Goal: Task Accomplishment & Management: Use online tool/utility

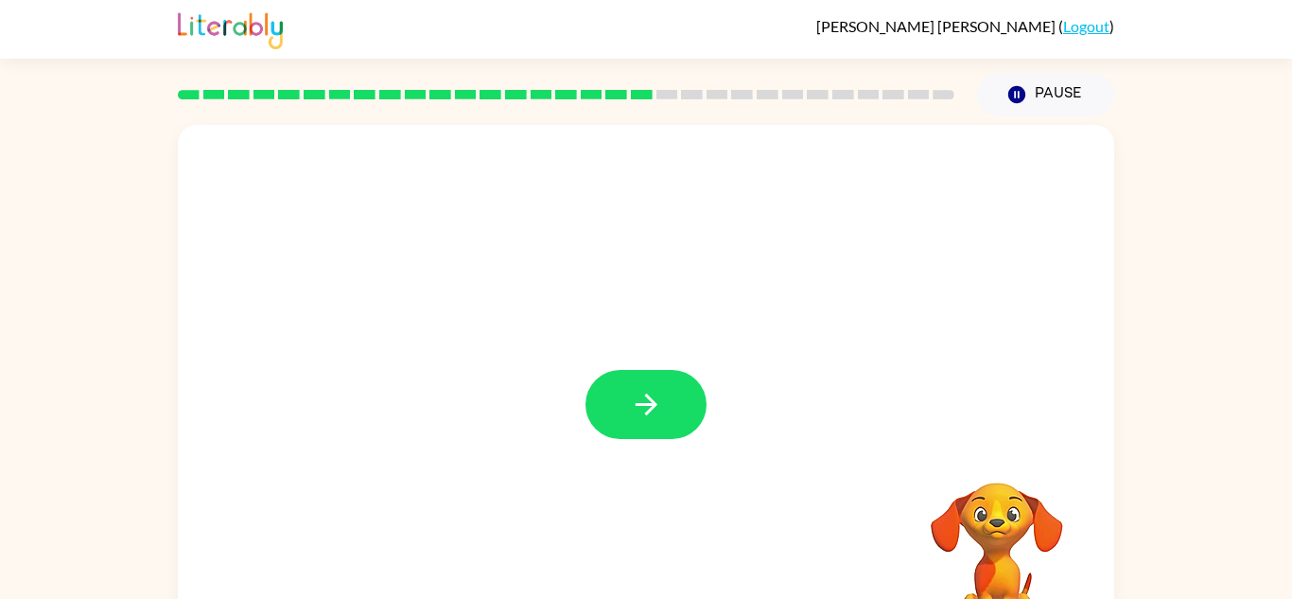
click at [633, 380] on button "button" at bounding box center [645, 404] width 121 height 69
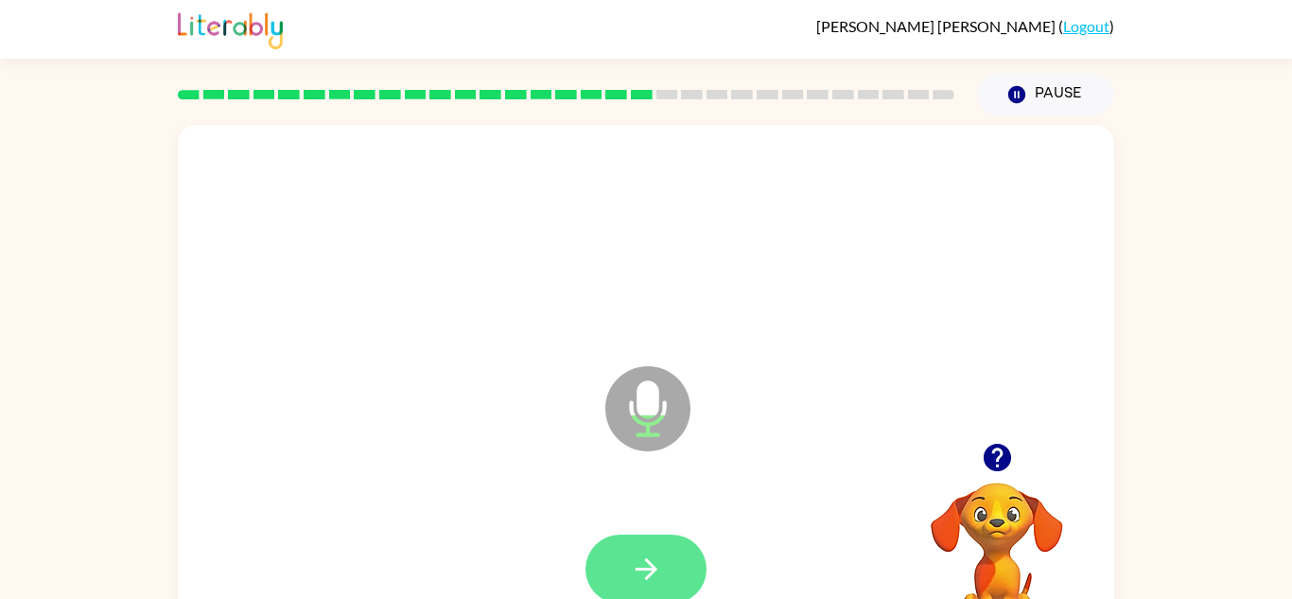
click at [647, 561] on icon "button" at bounding box center [646, 569] width 22 height 22
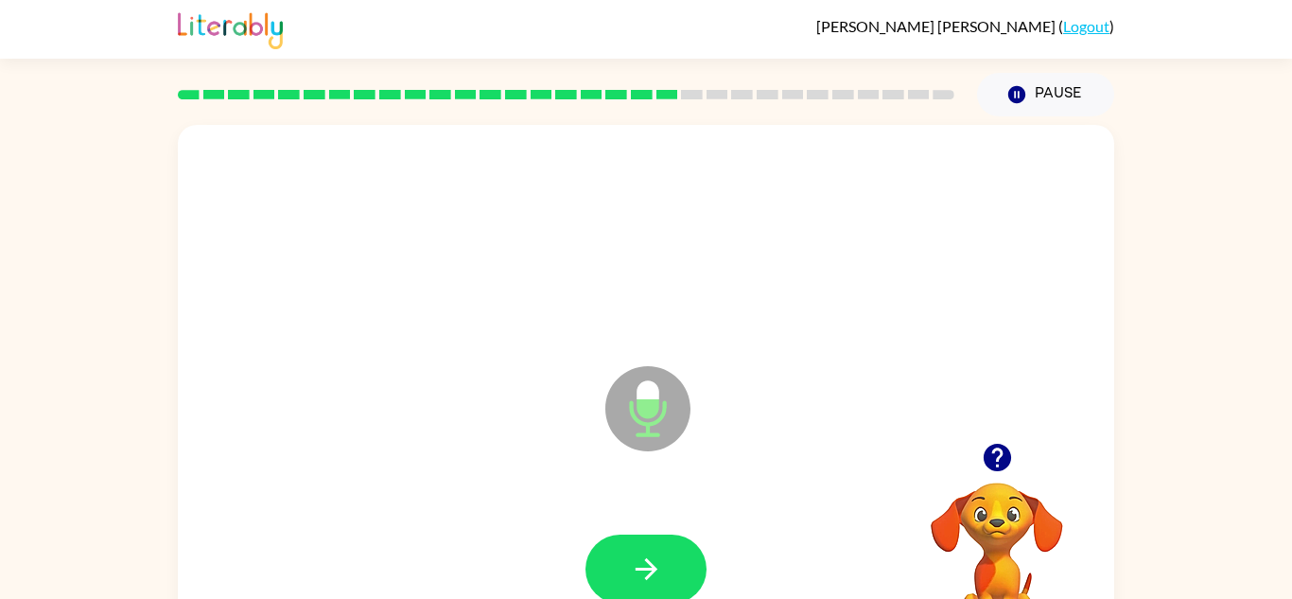
click at [647, 561] on icon "button" at bounding box center [646, 569] width 22 height 22
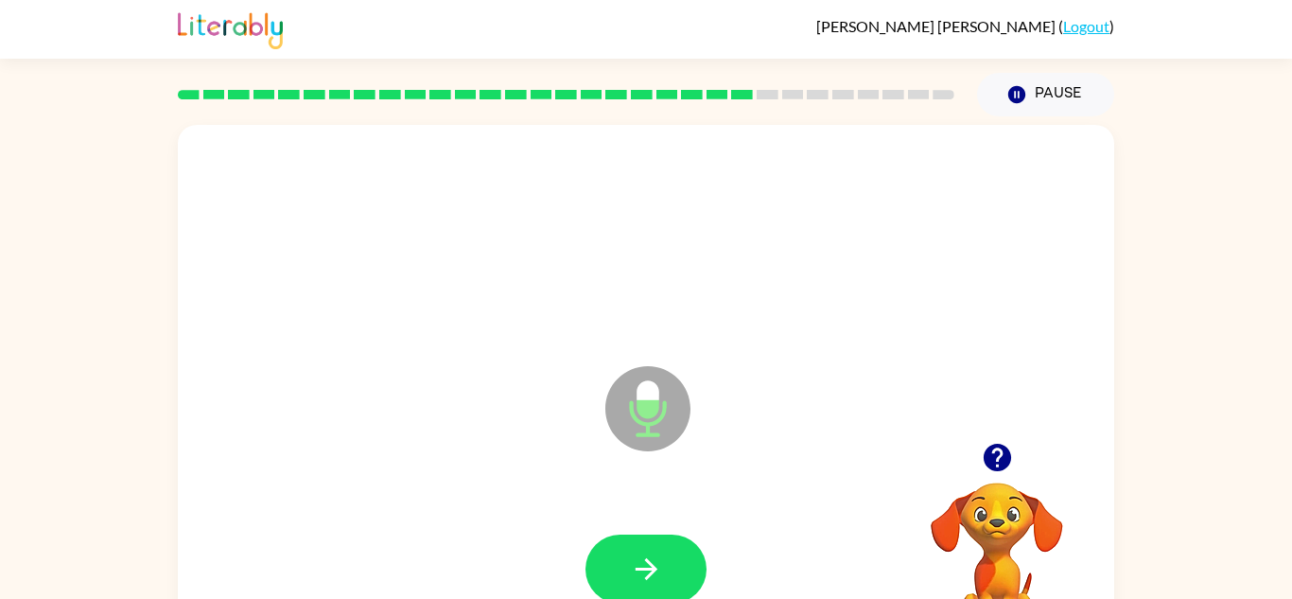
click at [647, 561] on icon "button" at bounding box center [646, 569] width 22 height 22
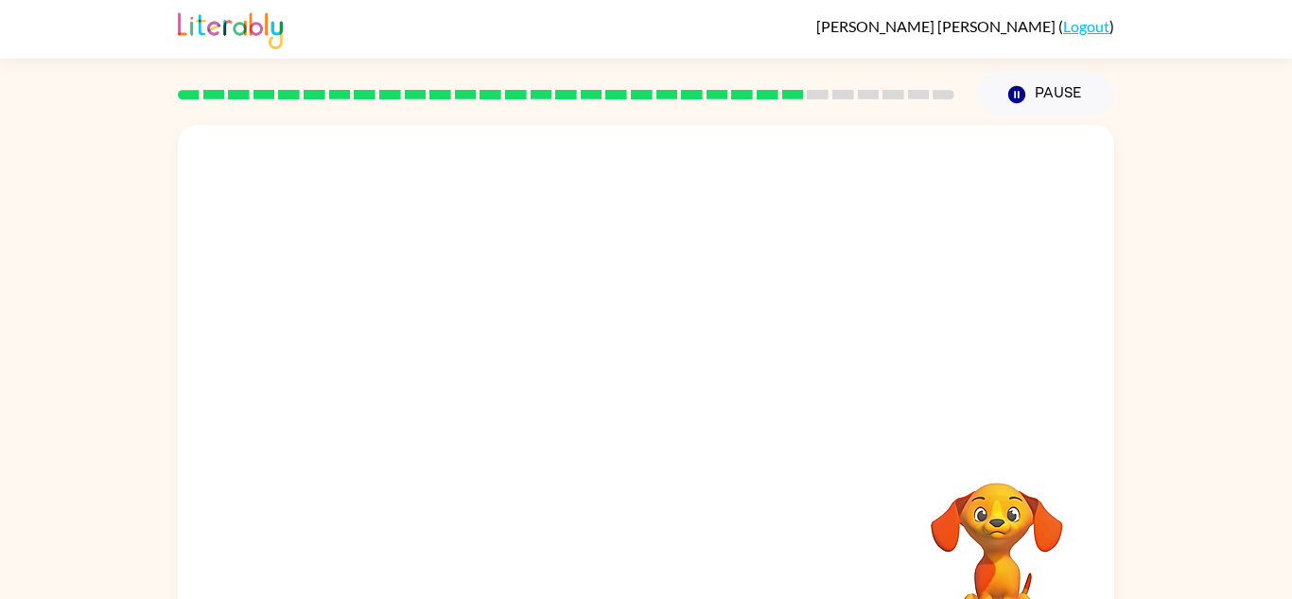
scroll to position [11, 0]
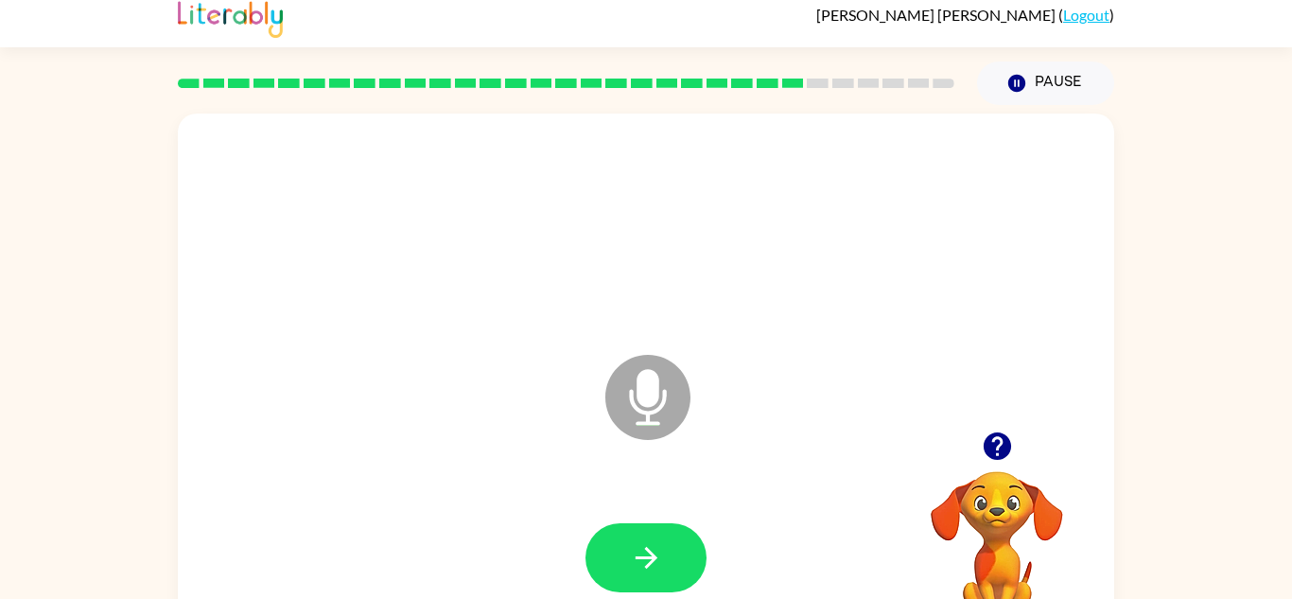
click at [1012, 444] on icon "button" at bounding box center [997, 445] width 33 height 33
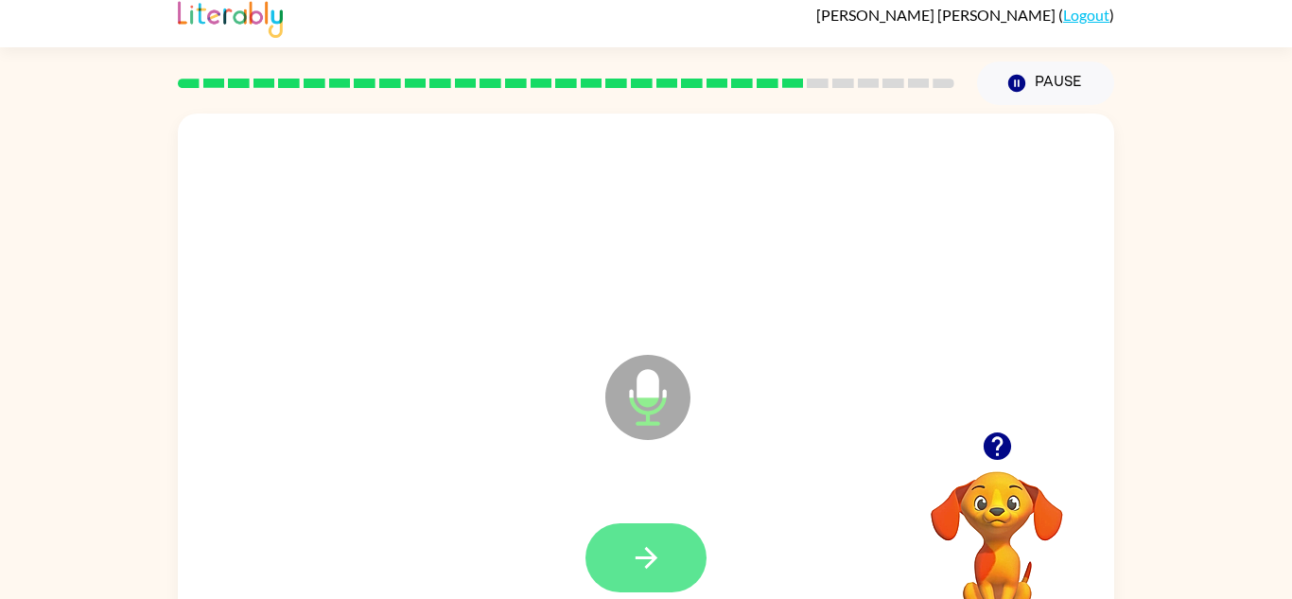
click at [655, 538] on button "button" at bounding box center [645, 557] width 121 height 69
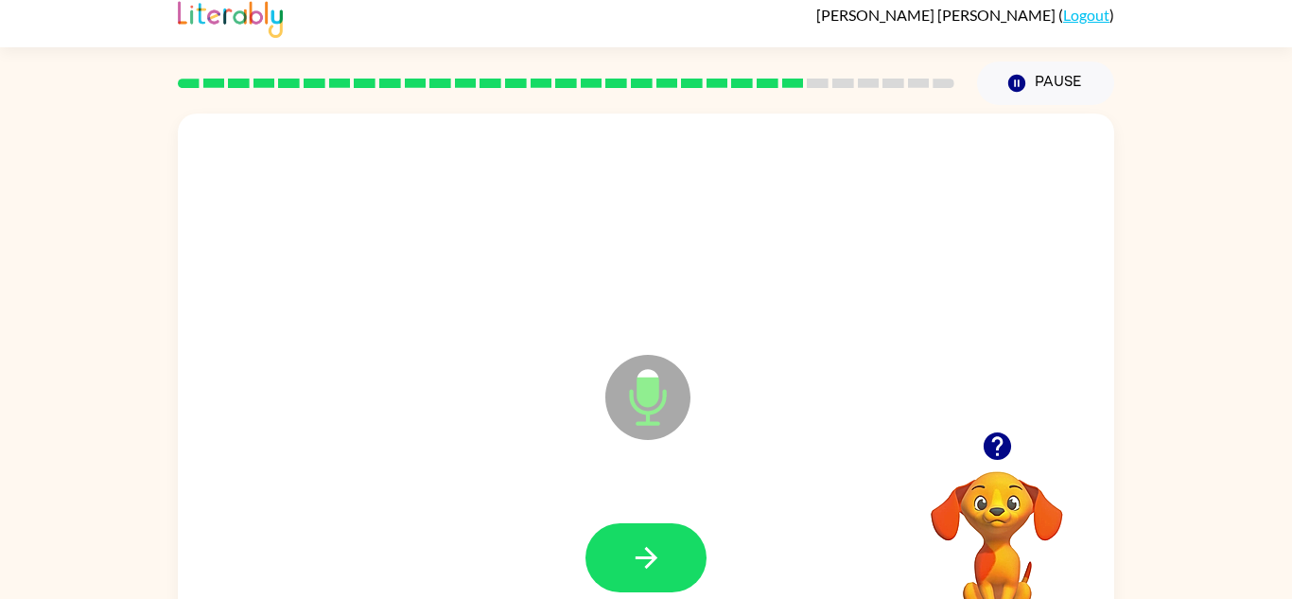
click at [655, 538] on button "button" at bounding box center [645, 557] width 121 height 69
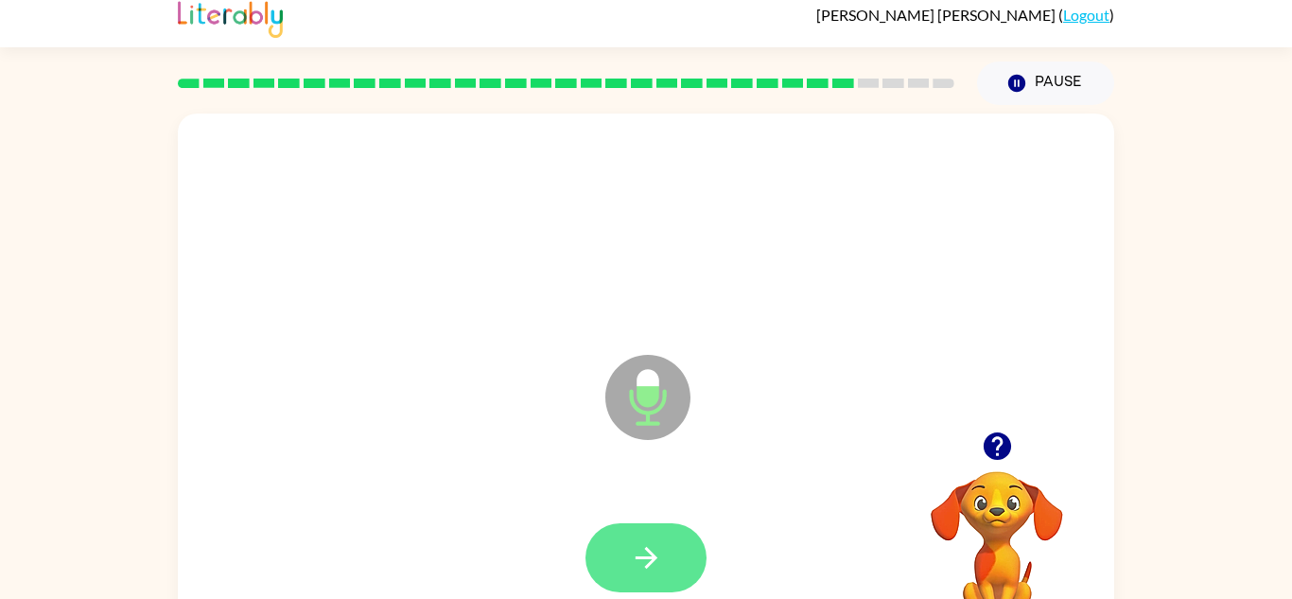
click at [631, 539] on button "button" at bounding box center [645, 557] width 121 height 69
click at [632, 541] on icon "button" at bounding box center [646, 557] width 33 height 33
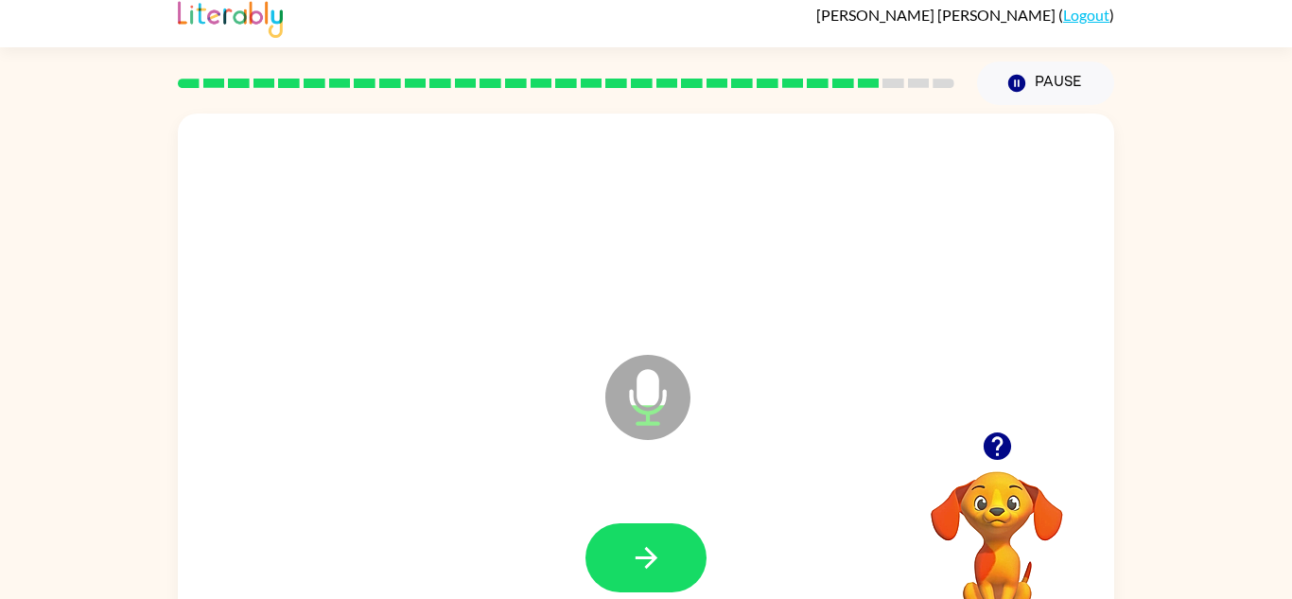
click at [632, 541] on icon "button" at bounding box center [646, 557] width 33 height 33
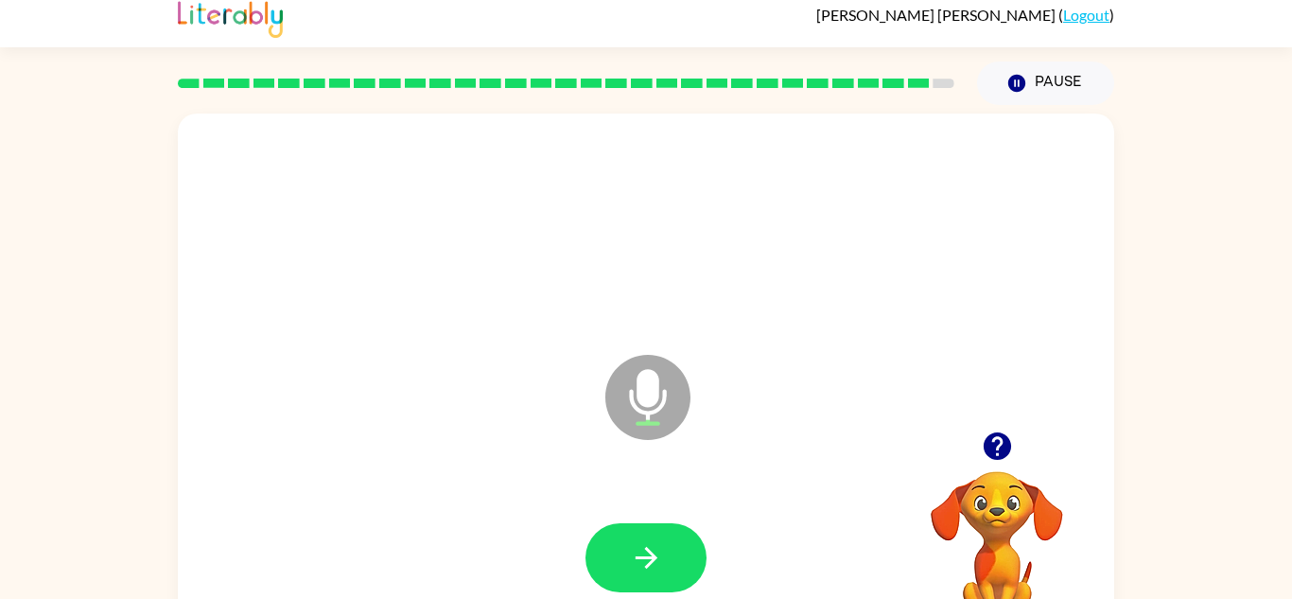
click at [1016, 433] on button "button" at bounding box center [997, 446] width 48 height 48
click at [994, 461] on icon "button" at bounding box center [997, 445] width 33 height 33
click at [922, 74] on div at bounding box center [565, 83] width 799 height 66
click at [628, 554] on button "button" at bounding box center [645, 557] width 121 height 69
